Goal: Information Seeking & Learning: Learn about a topic

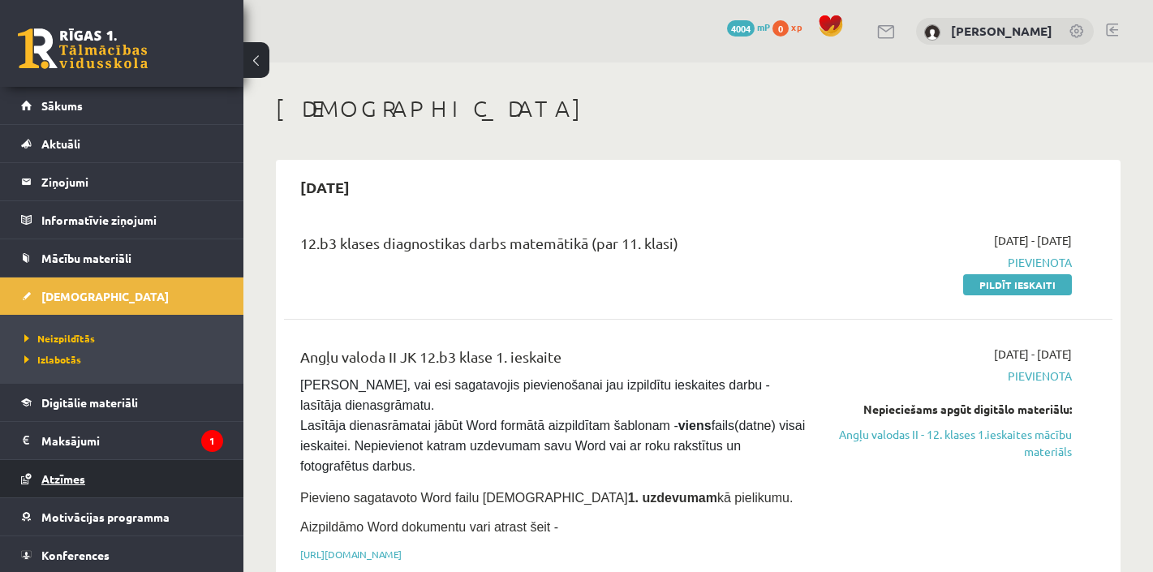
click at [66, 486] on link "Atzīmes" at bounding box center [122, 478] width 202 height 37
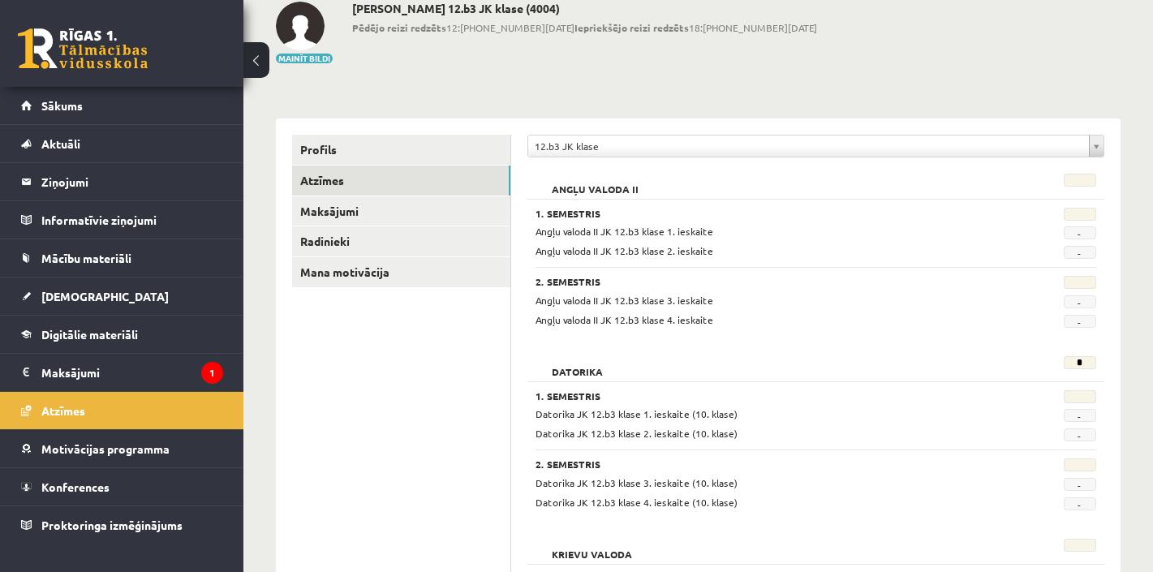
scroll to position [62, 0]
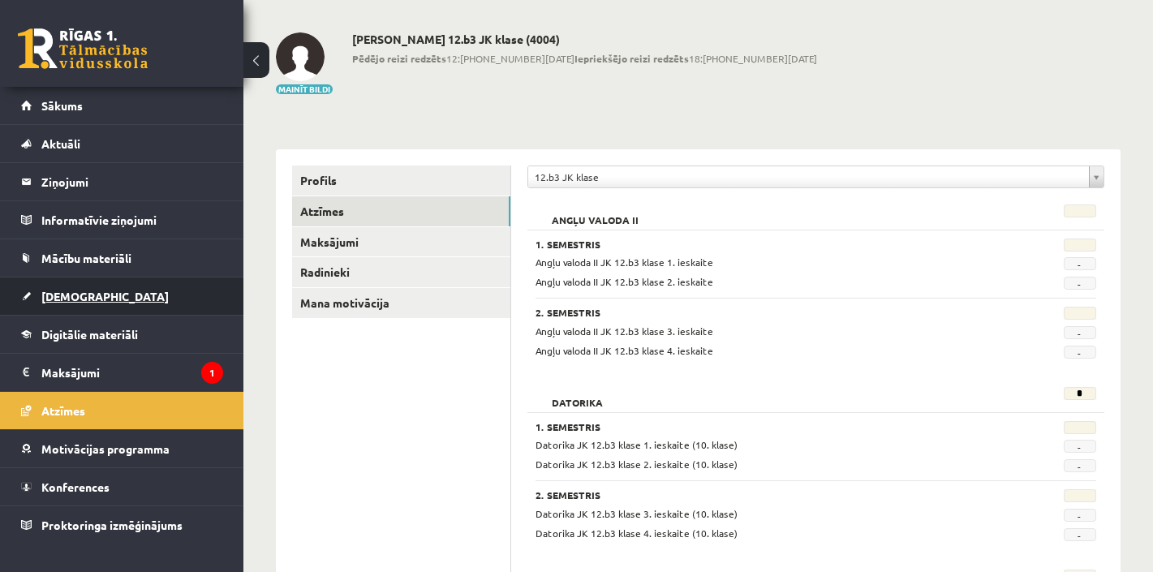
click at [66, 291] on span "[DEMOGRAPHIC_DATA]" at bounding box center [104, 296] width 127 height 15
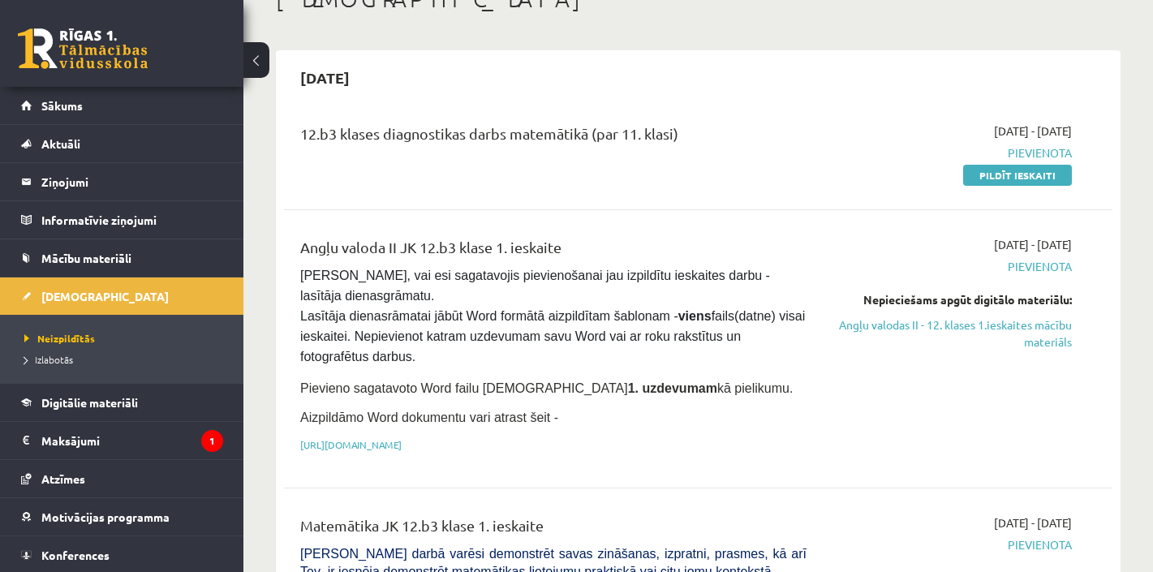
scroll to position [110, 0]
click at [870, 322] on link "Angļu valodas II - 12. klases 1.ieskaites mācību materiāls" at bounding box center [951, 333] width 241 height 34
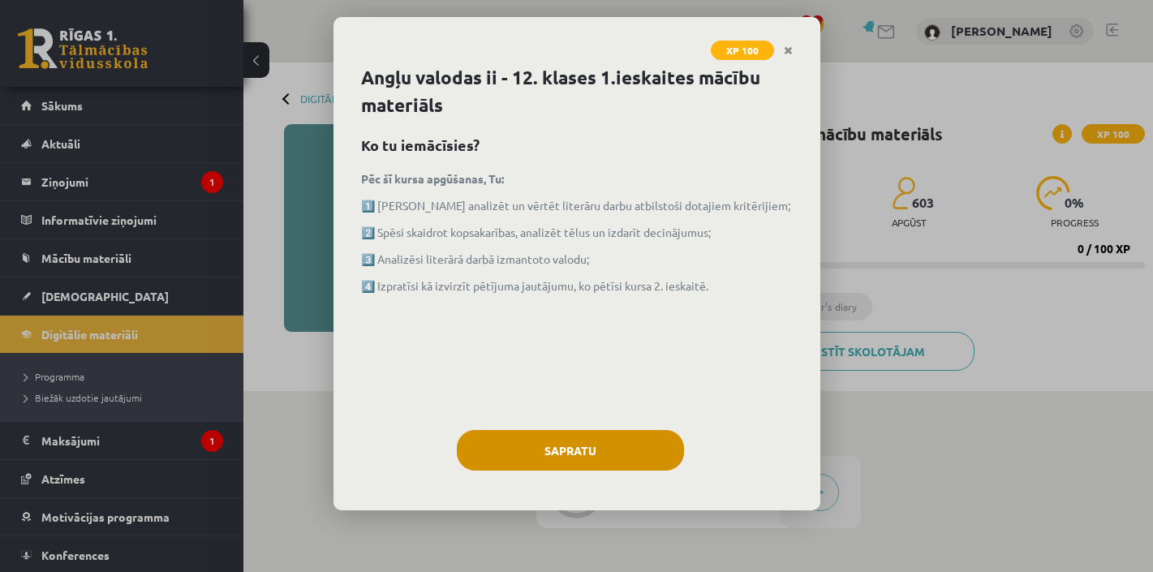
click at [597, 454] on button "Sapratu" at bounding box center [570, 450] width 227 height 41
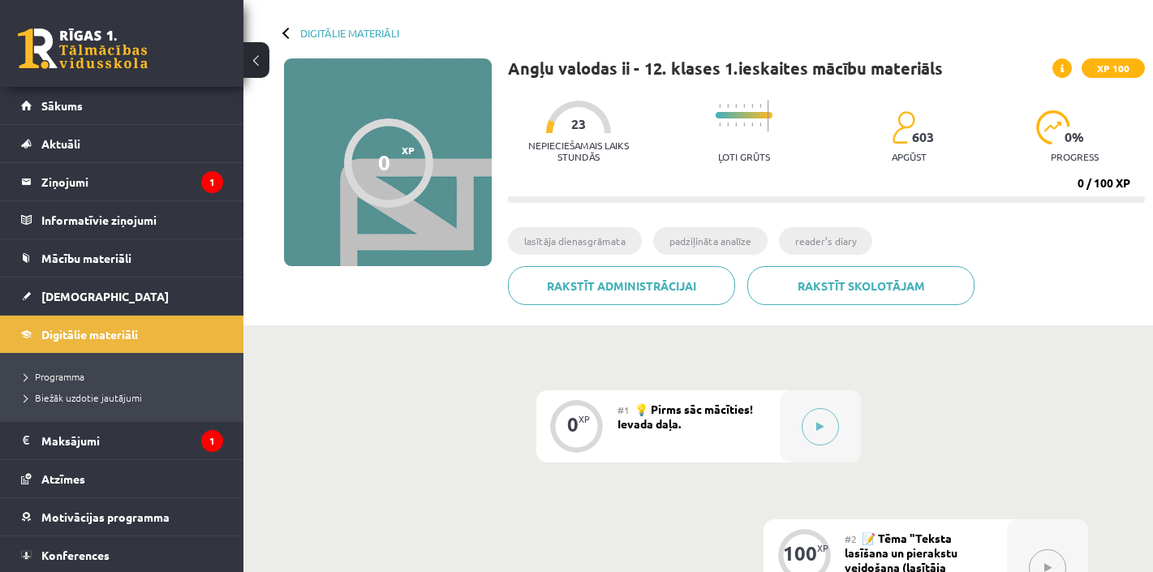
scroll to position [67, 0]
click at [825, 434] on button at bounding box center [820, 425] width 37 height 37
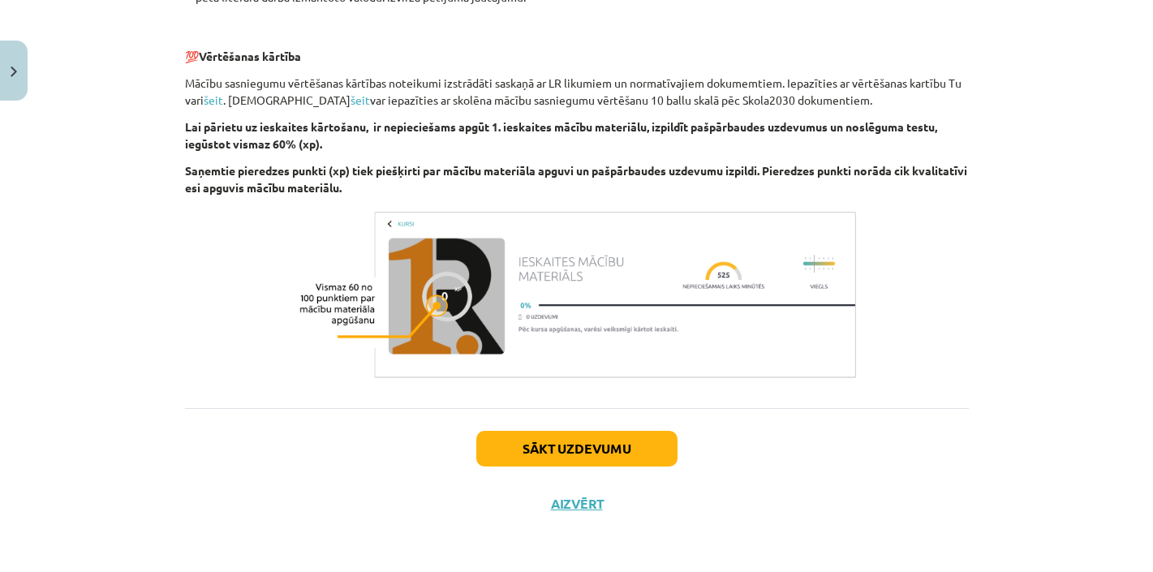
scroll to position [1139, 0]
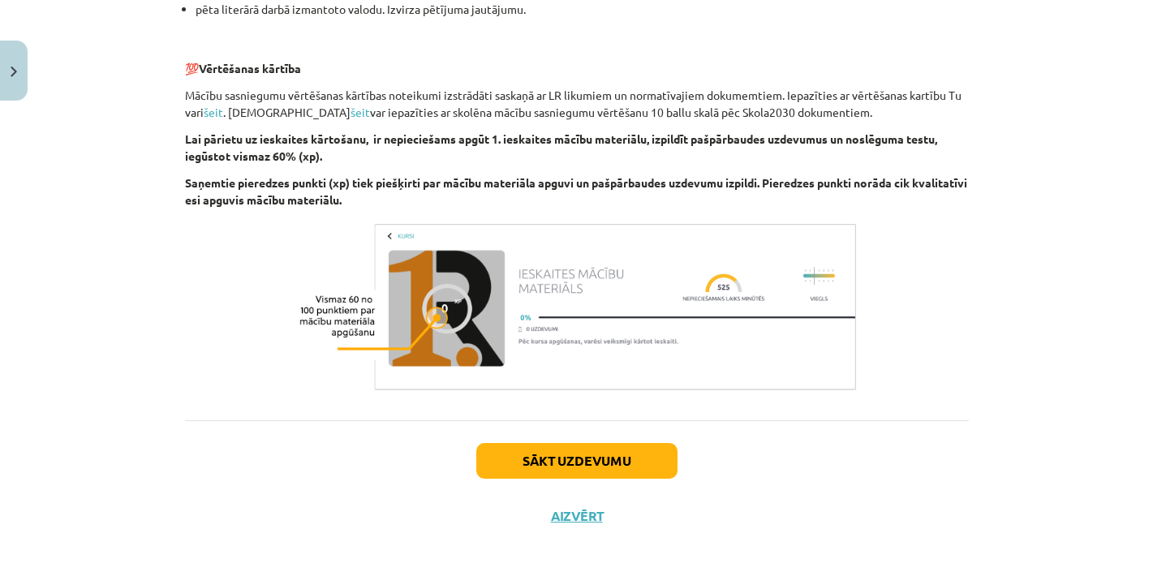
click at [564, 471] on button "Sākt uzdevumu" at bounding box center [576, 461] width 201 height 36
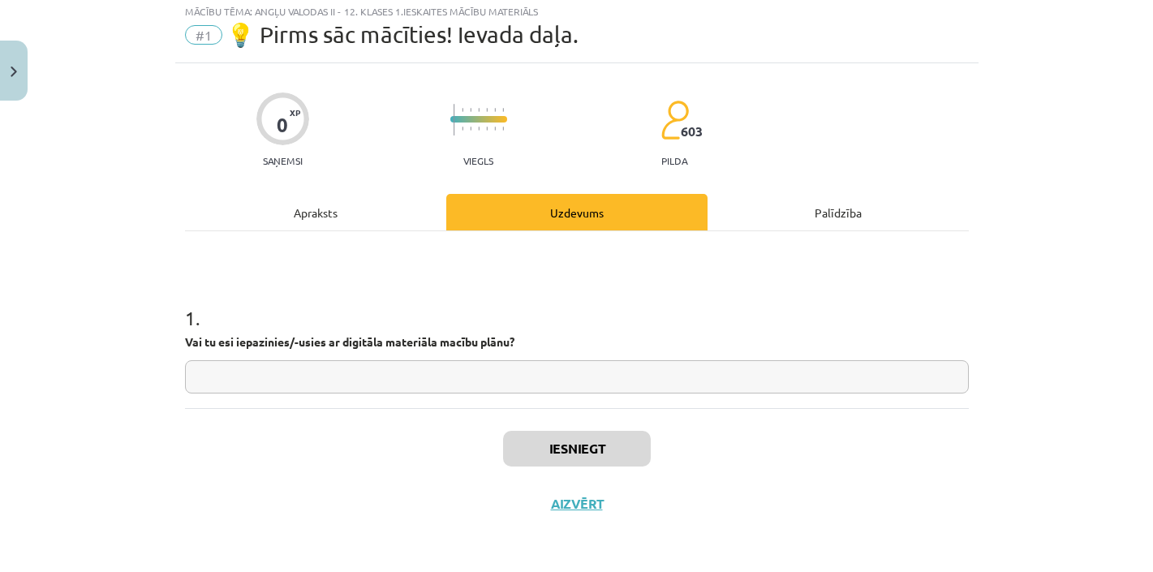
scroll to position [47, 0]
click at [288, 377] on input "text" at bounding box center [577, 376] width 784 height 33
type input "***"
click at [573, 467] on div "Iesniegt Aizvērt" at bounding box center [577, 465] width 784 height 114
click at [577, 446] on button "Iesniegt" at bounding box center [577, 449] width 148 height 36
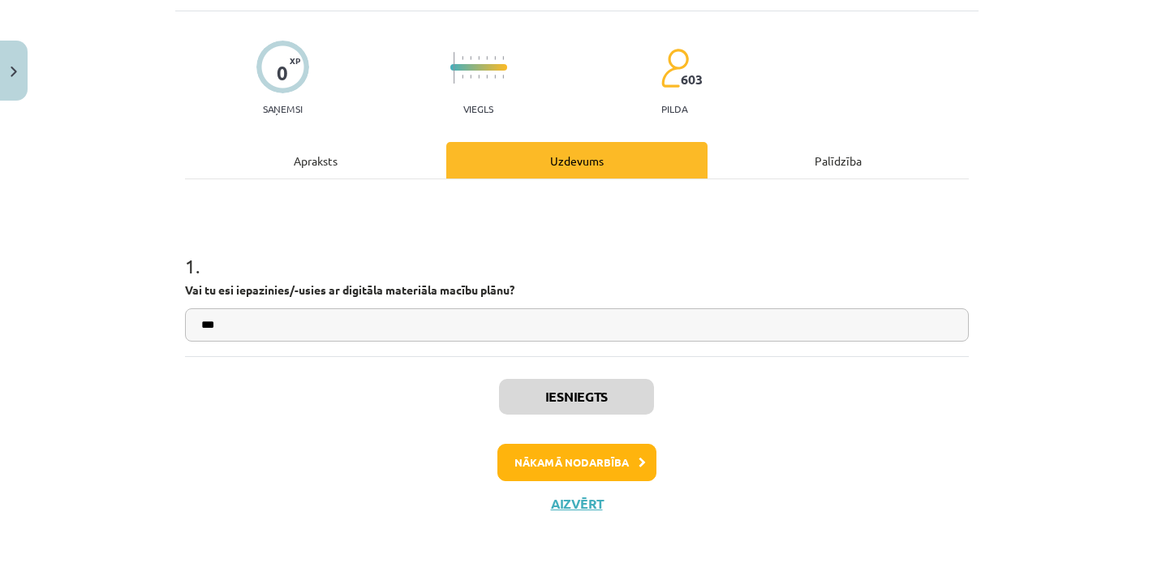
click at [549, 462] on button "Nākamā nodarbība" at bounding box center [576, 462] width 159 height 37
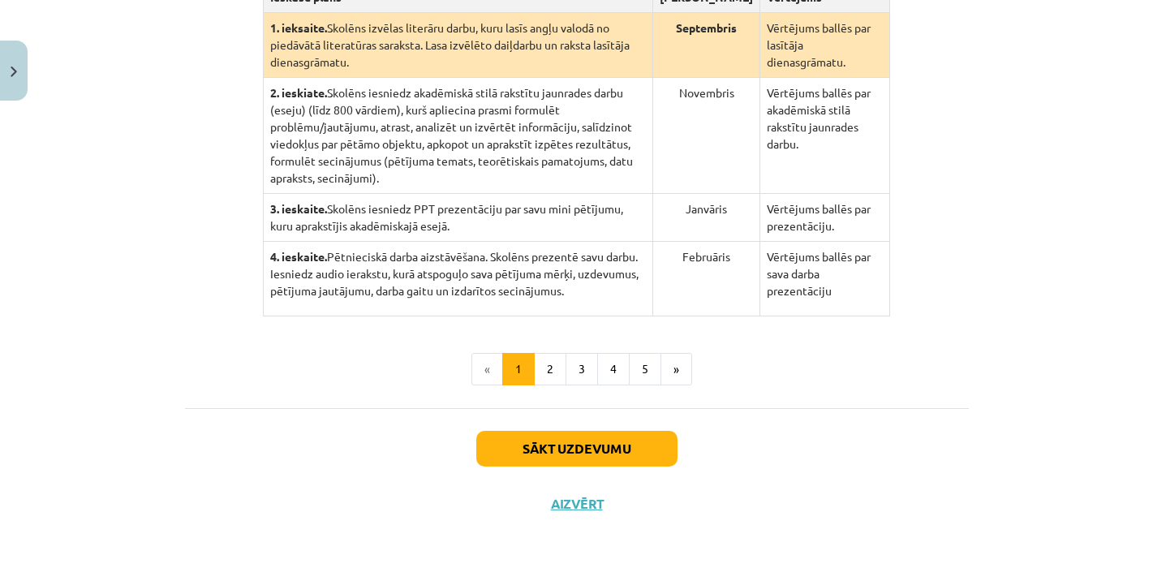
scroll to position [515, 0]
click at [552, 372] on button "2" at bounding box center [550, 369] width 32 height 32
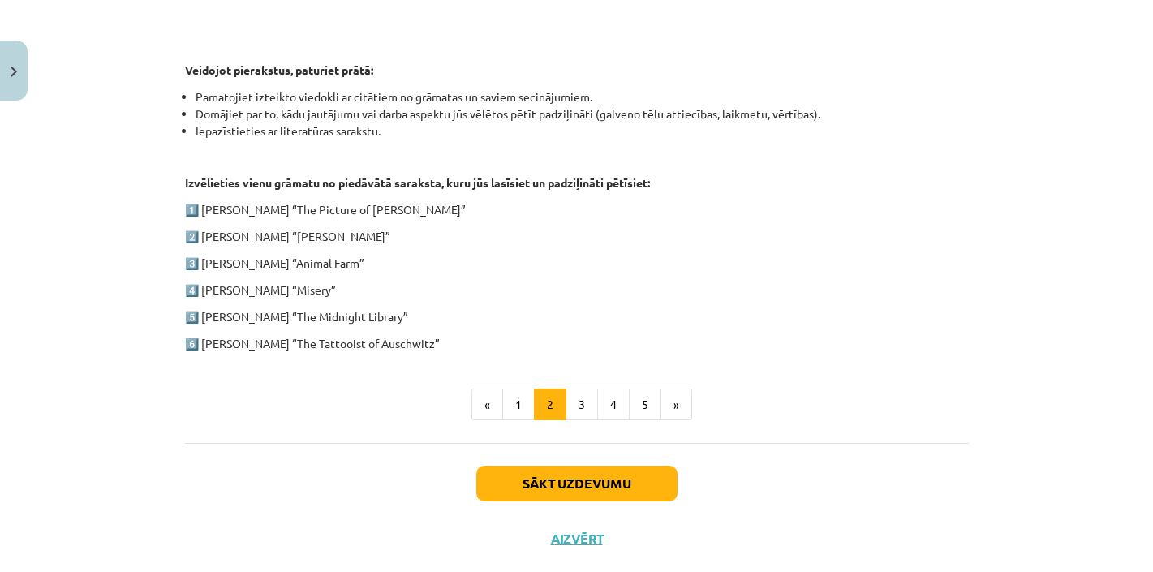
scroll to position [816, 0]
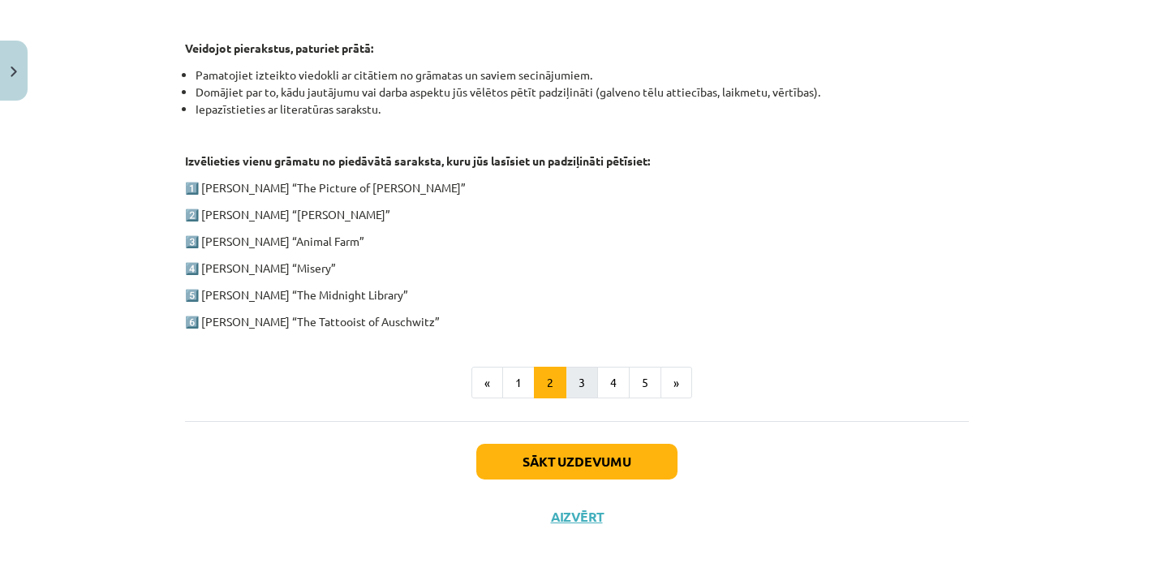
click at [585, 384] on button "3" at bounding box center [582, 383] width 32 height 32
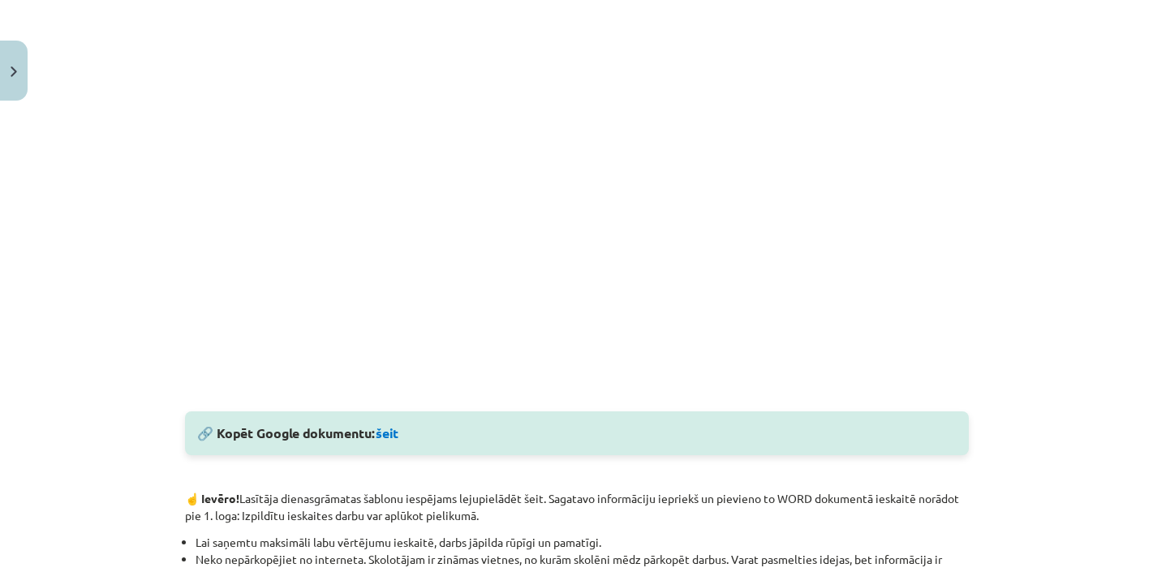
scroll to position [552, 0]
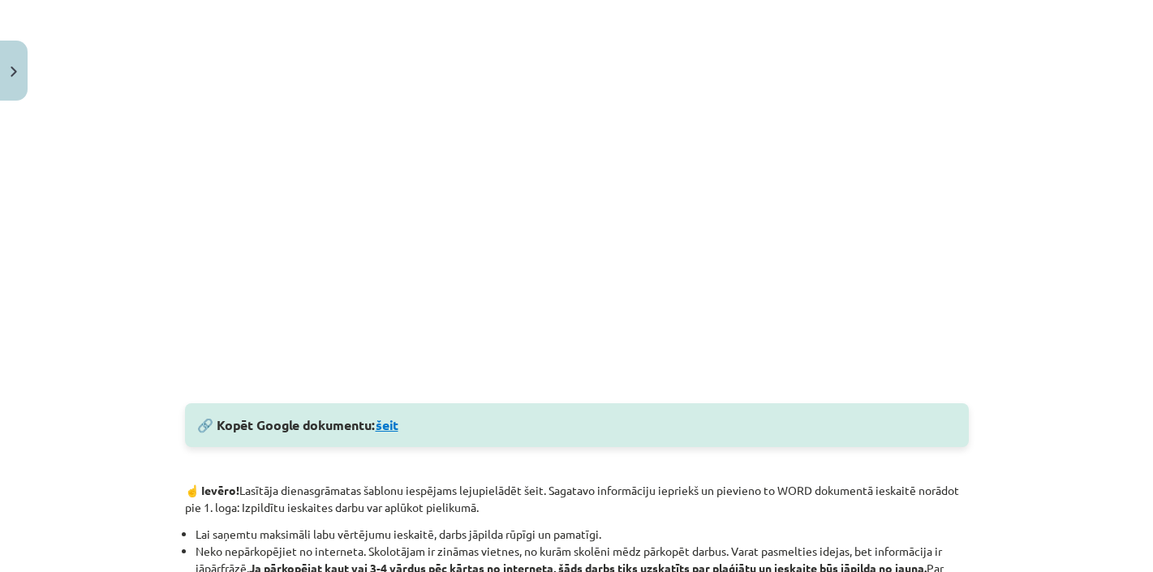
click at [388, 427] on link "šeit" at bounding box center [387, 424] width 23 height 17
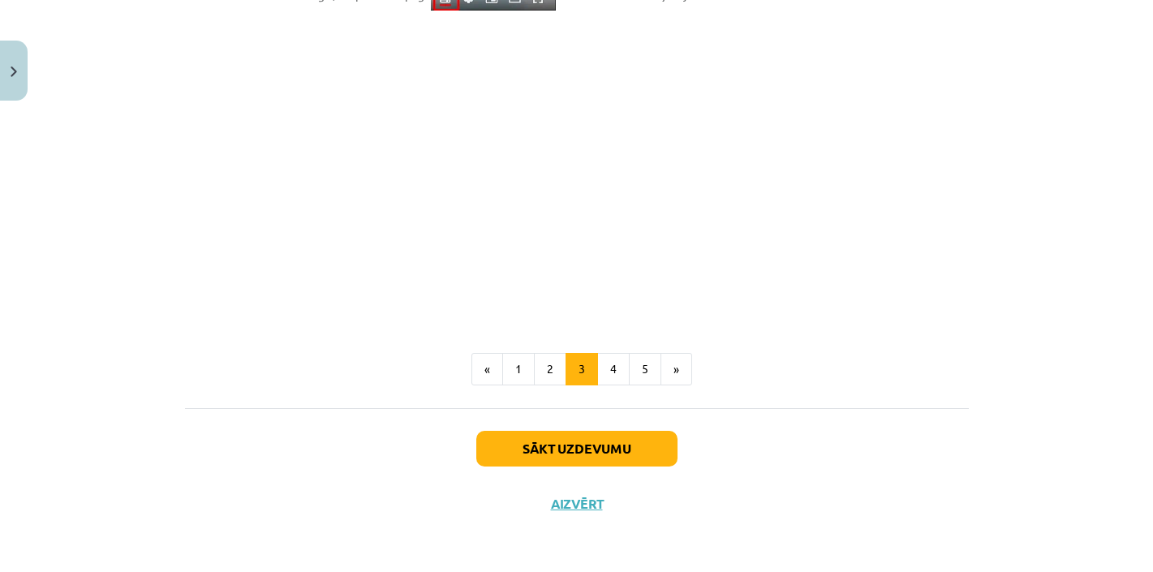
scroll to position [1382, 0]
click at [623, 374] on button "4" at bounding box center [613, 369] width 32 height 32
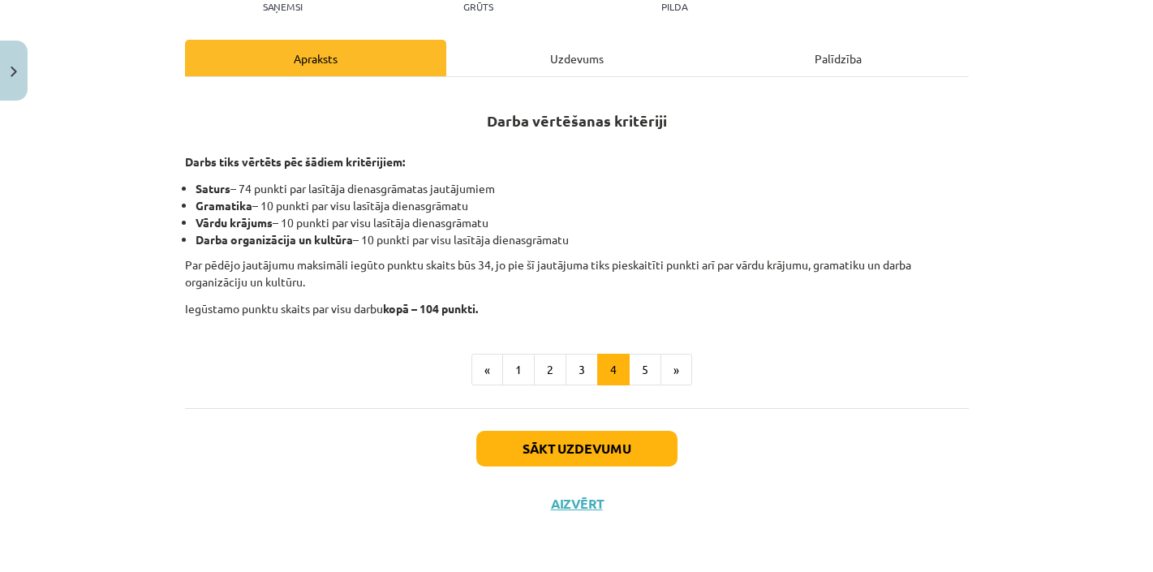
scroll to position [226, 0]
click at [644, 367] on button "5" at bounding box center [645, 370] width 32 height 32
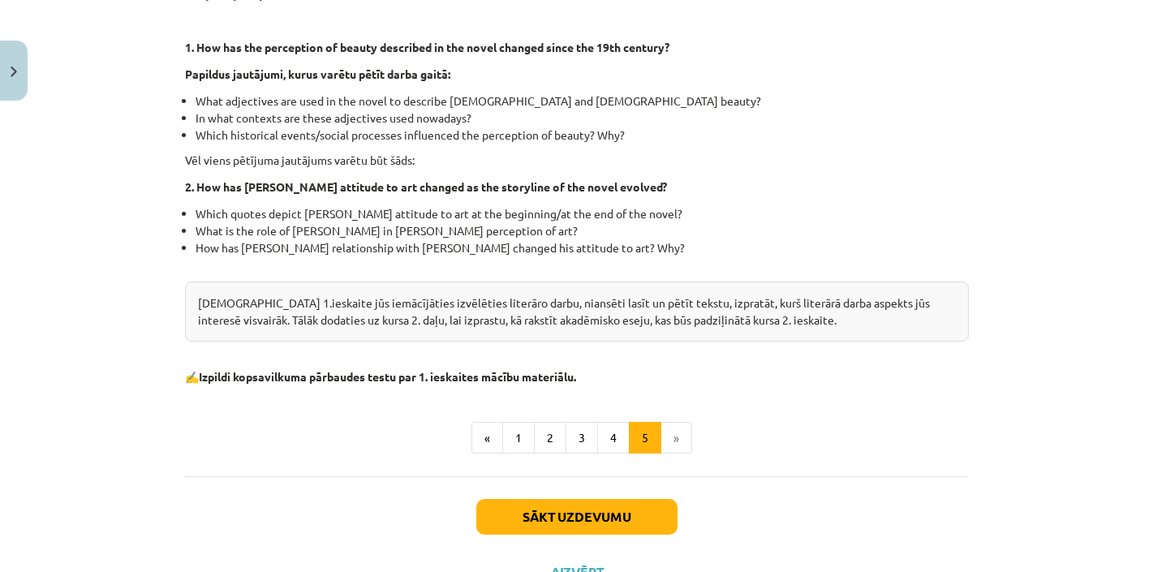
scroll to position [523, 0]
